Goal: Task Accomplishment & Management: Manage account settings

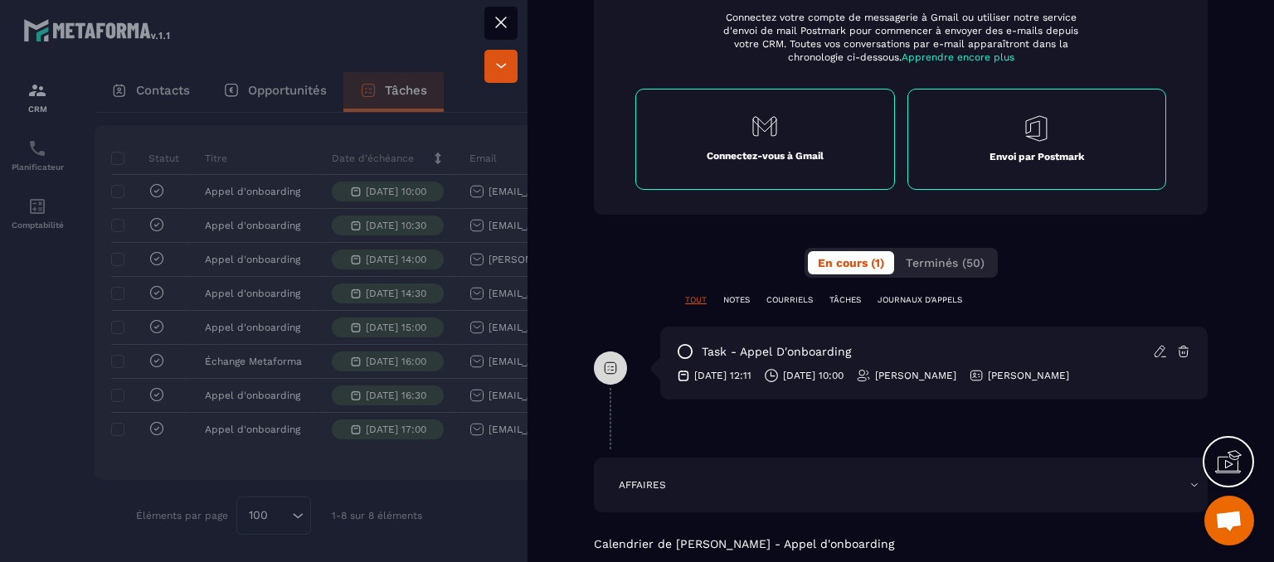
scroll to position [913, 0]
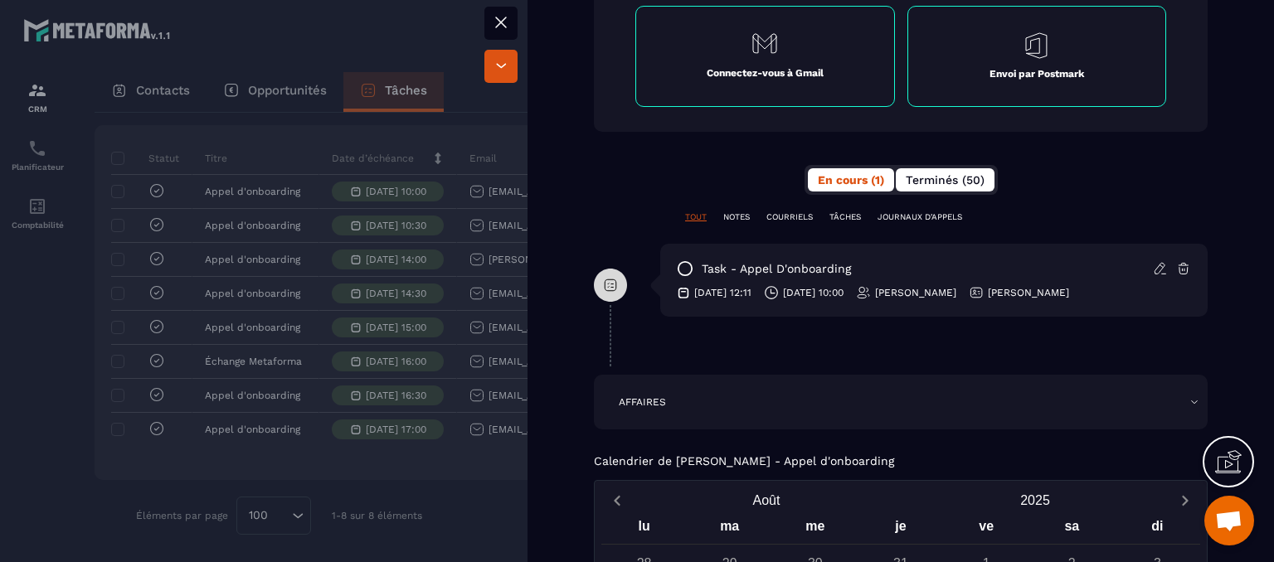
click at [916, 189] on button "Terminés (50)" at bounding box center [945, 179] width 99 height 23
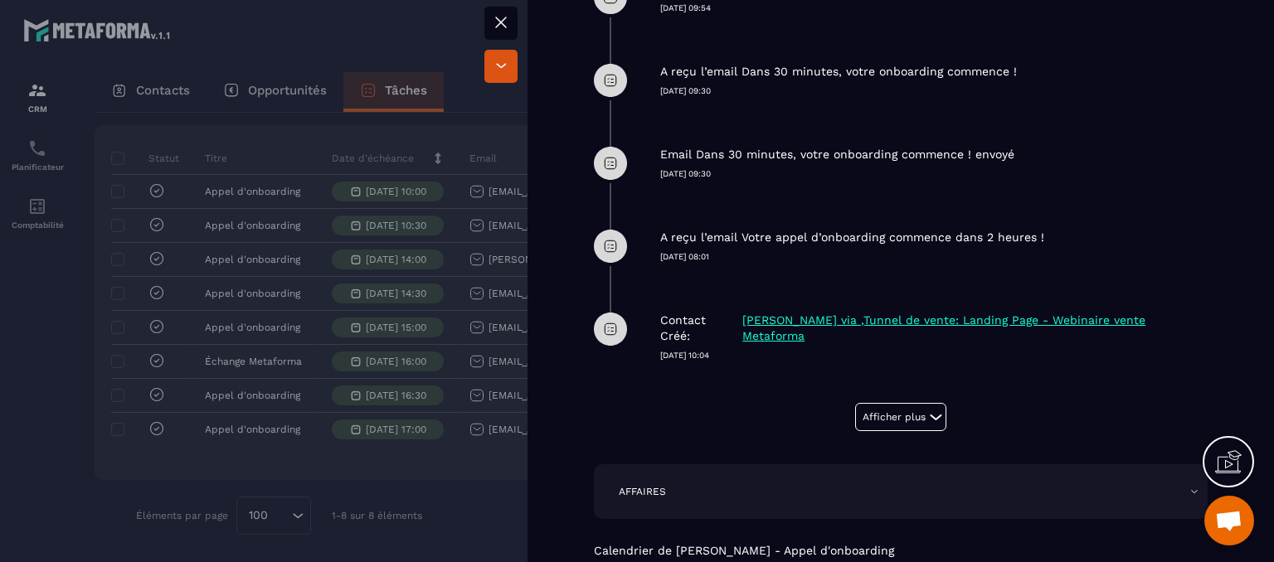
scroll to position [1410, 0]
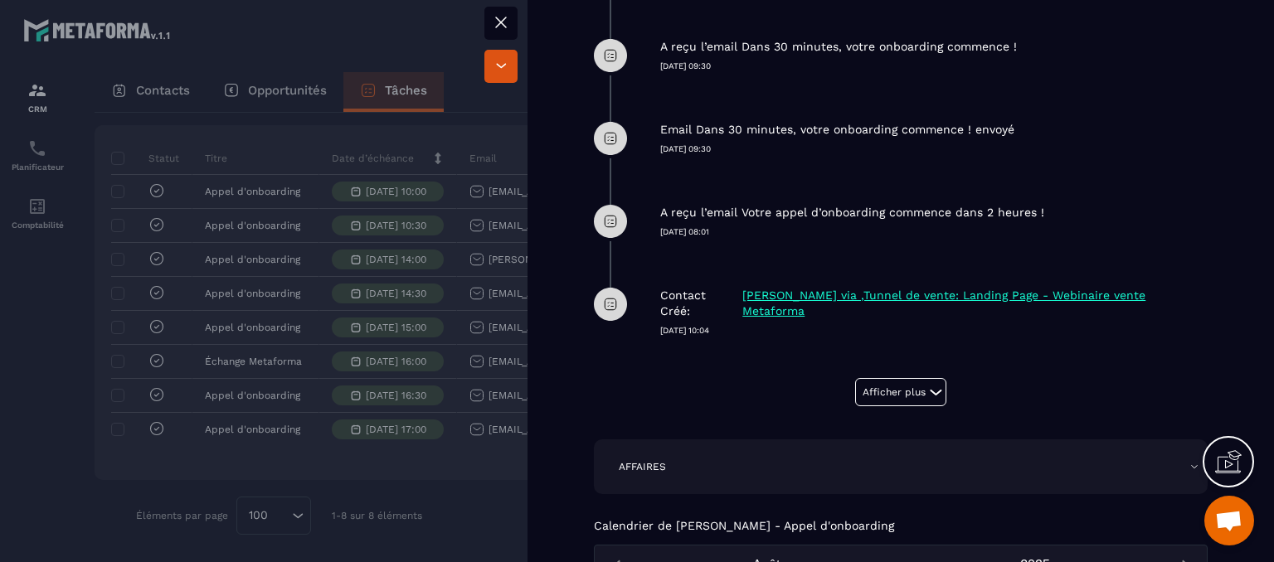
click at [926, 401] on icon at bounding box center [936, 392] width 20 height 20
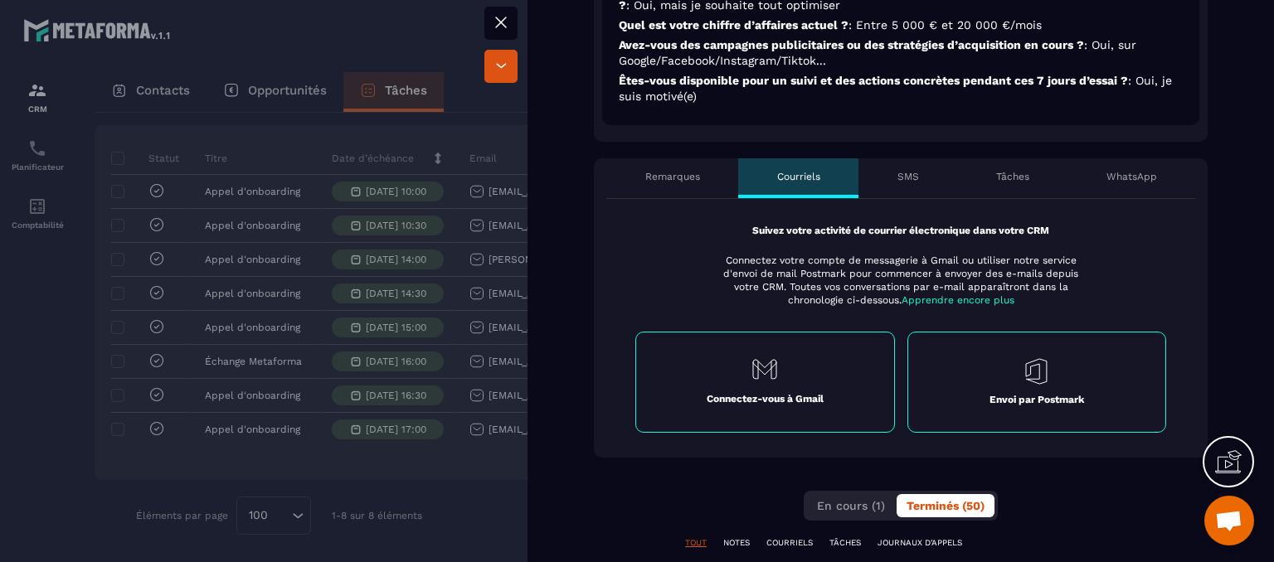
scroll to position [581, 0]
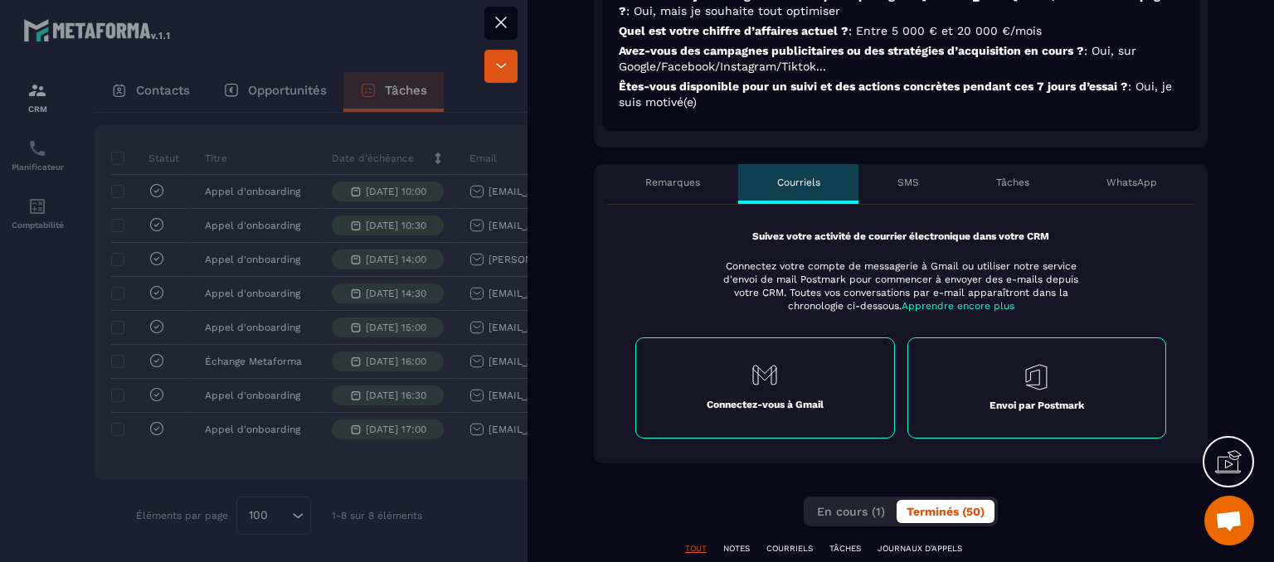
click at [494, 25] on icon at bounding box center [501, 22] width 20 height 20
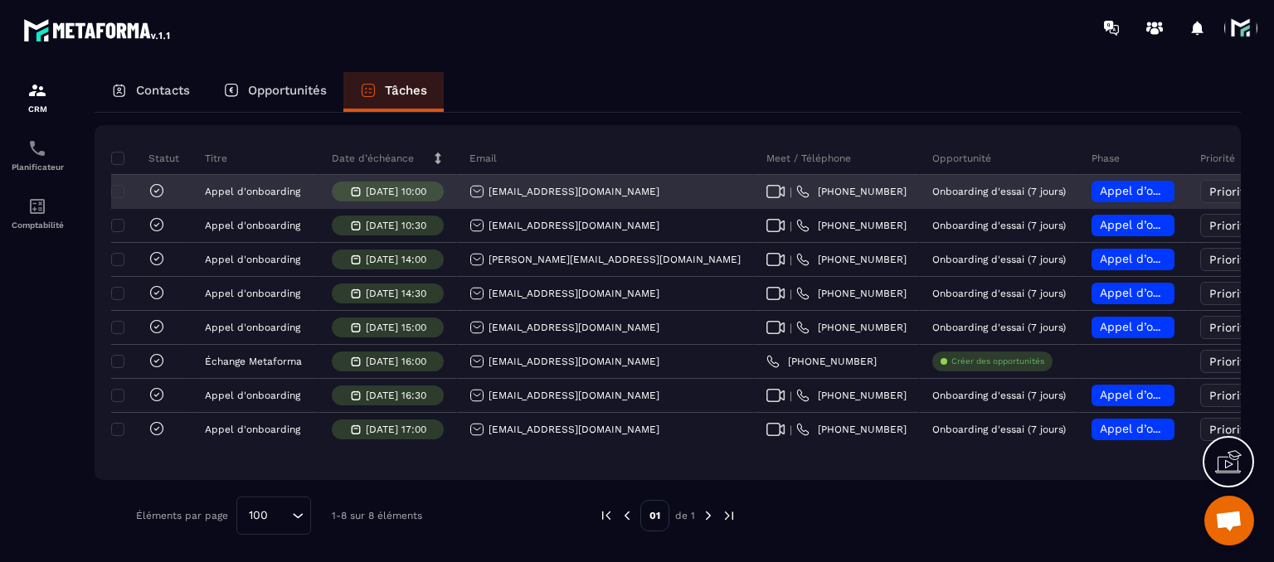
click at [1092, 190] on div "Appel d’onboarding planifié" at bounding box center [1133, 192] width 83 height 22
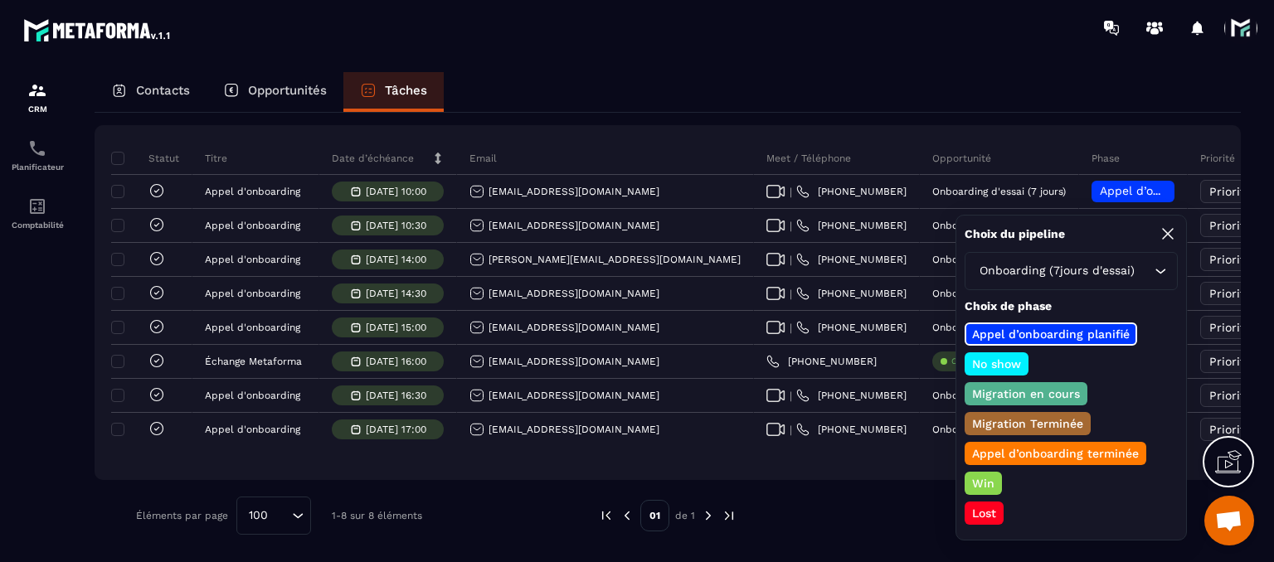
click at [979, 484] on p "Win" at bounding box center [983, 483] width 27 height 17
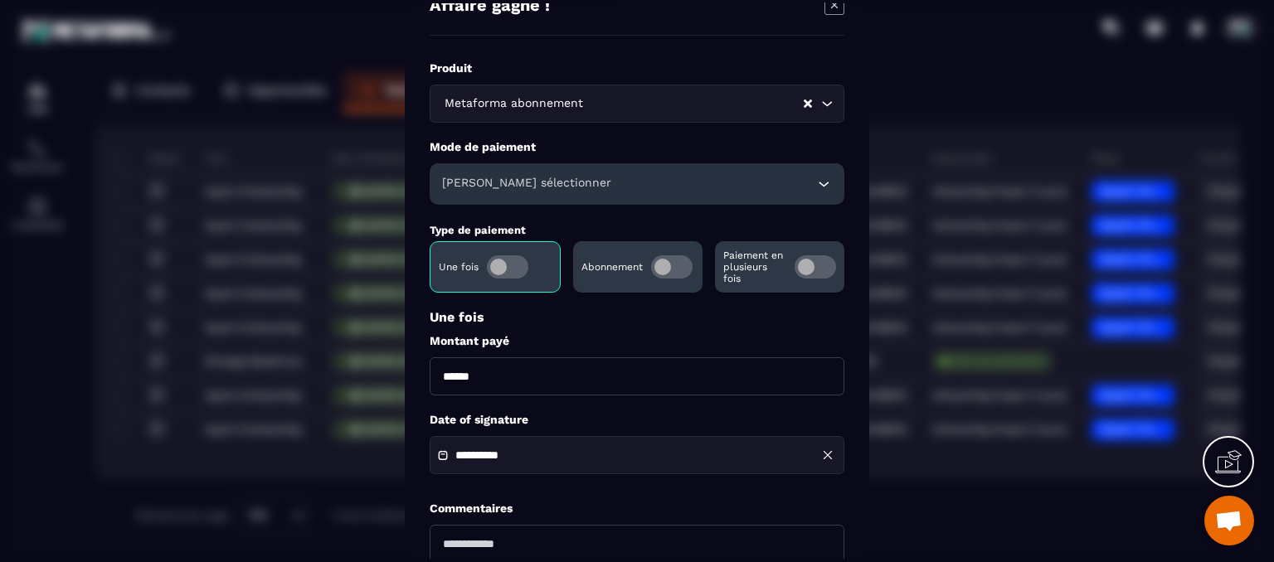
scroll to position [10, 0]
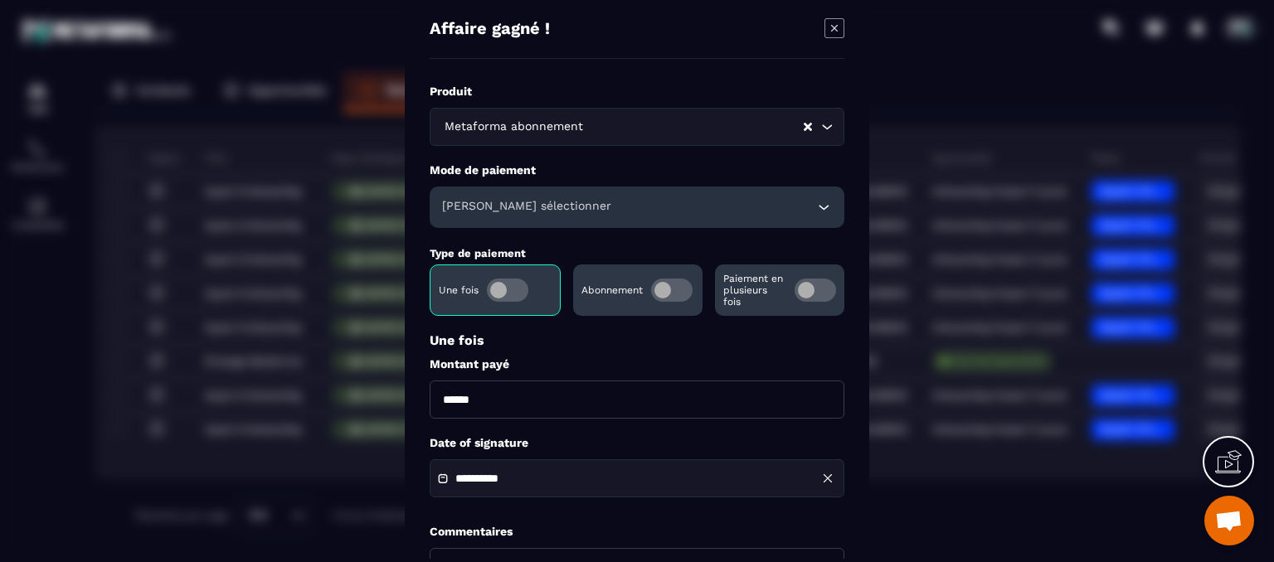
click at [918, 52] on div "Modal window" at bounding box center [637, 281] width 1274 height 562
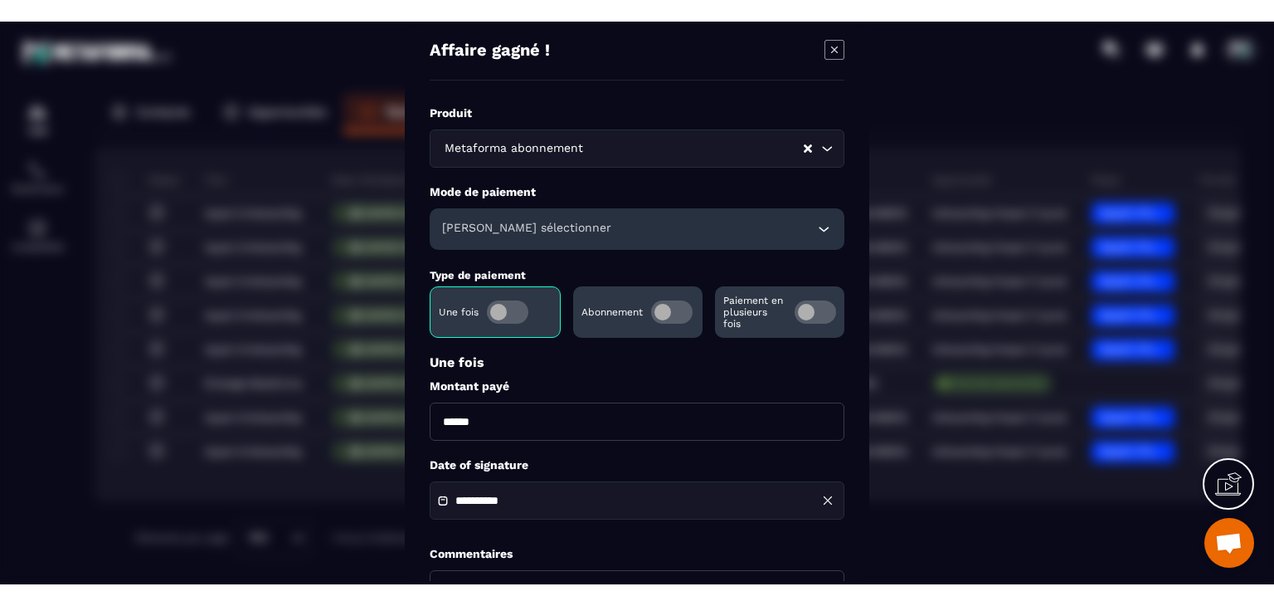
scroll to position [0, 0]
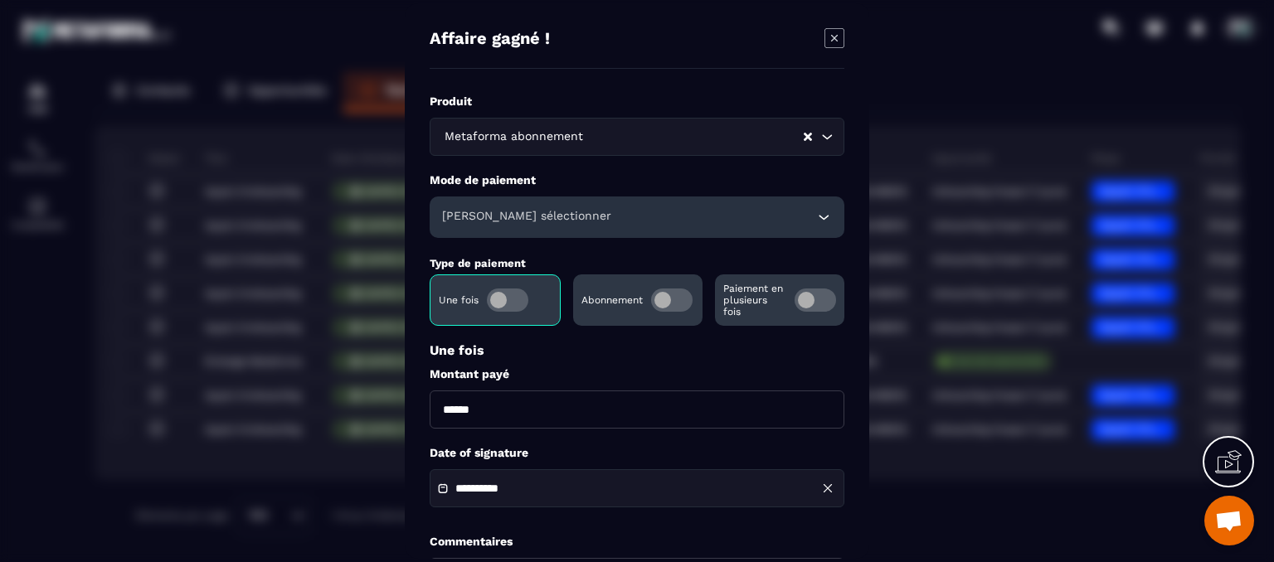
drag, startPoint x: 843, startPoint y: 56, endPoint x: 831, endPoint y: 44, distance: 16.4
click at [844, 55] on div "Affaire gagné !" at bounding box center [637, 48] width 415 height 41
click at [831, 44] on icon "Modal window" at bounding box center [835, 38] width 20 height 20
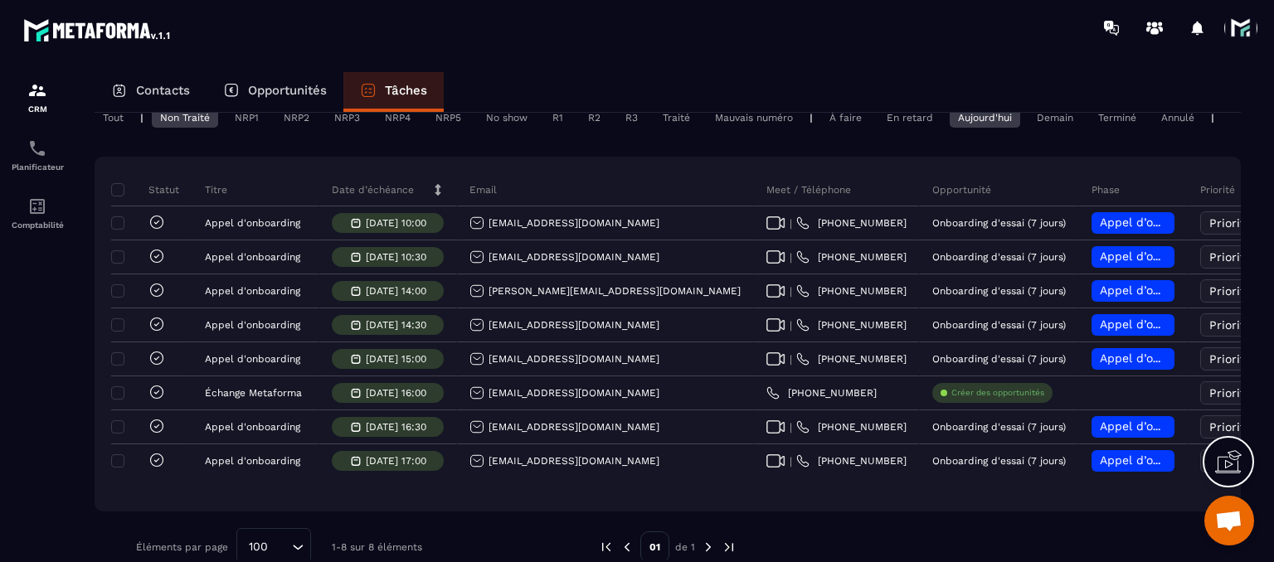
scroll to position [166, 0]
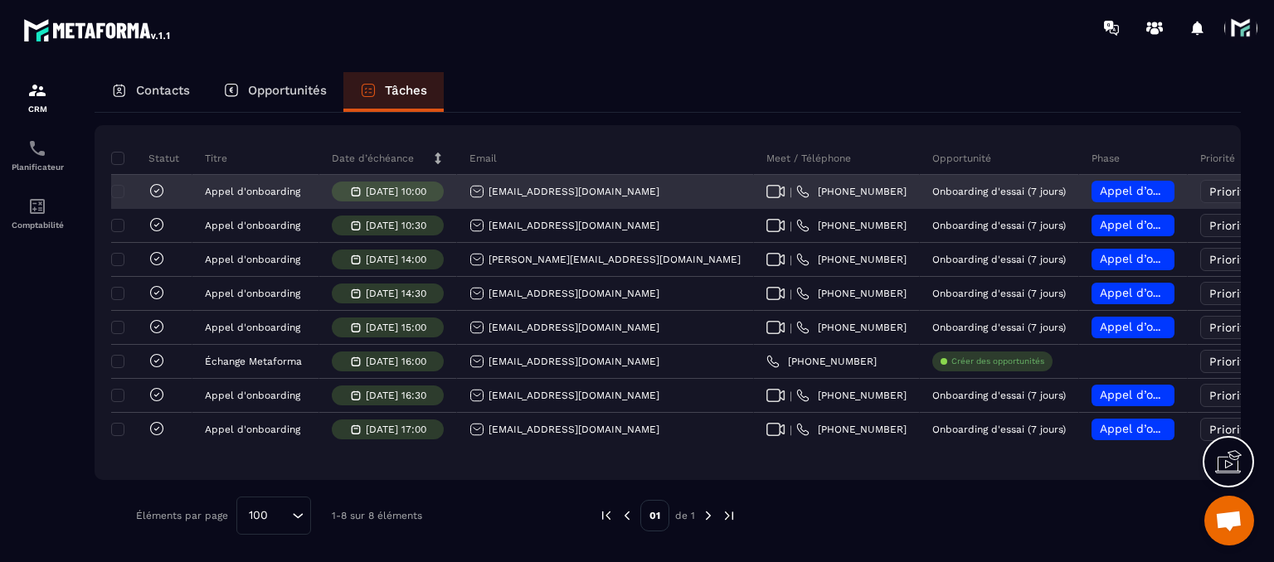
click at [514, 196] on div "[EMAIL_ADDRESS][DOMAIN_NAME]" at bounding box center [565, 191] width 190 height 15
